Goal: Find specific page/section: Find specific page/section

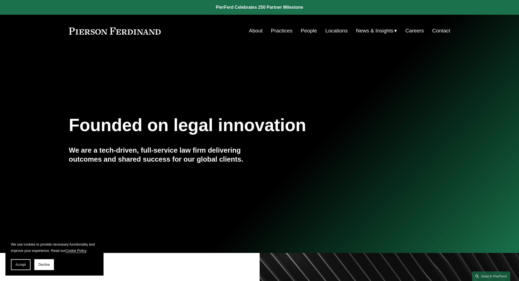
click at [305, 32] on link "People" at bounding box center [309, 31] width 16 height 10
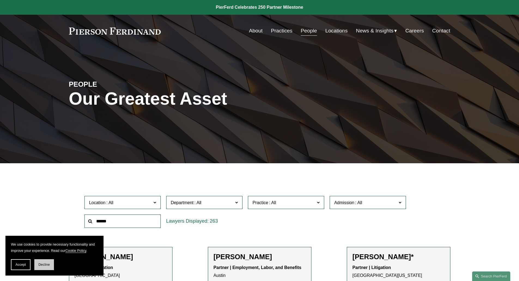
click at [39, 260] on button "Decline" at bounding box center [44, 264] width 20 height 11
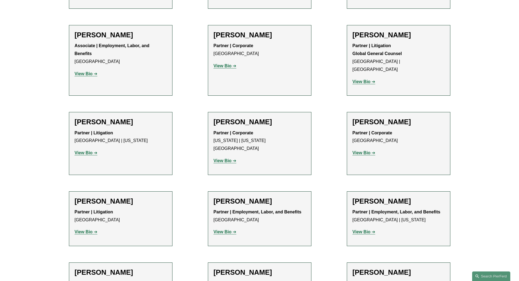
scroll to position [2708, 0]
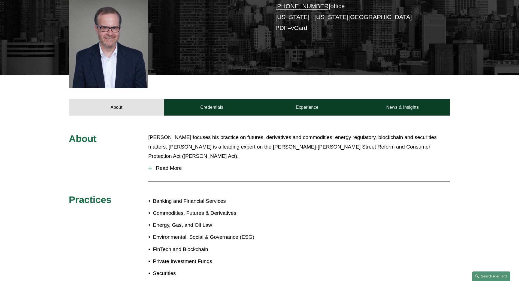
scroll to position [176, 0]
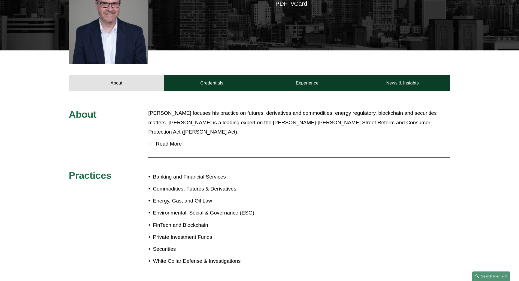
click at [174, 141] on span "Read More" at bounding box center [301, 144] width 298 height 6
